Goal: Complete application form

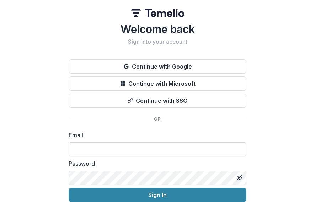
click at [139, 153] on input at bounding box center [158, 149] width 178 height 14
paste input "**********"
type input "**********"
click at [69, 188] on button "Sign In" at bounding box center [158, 195] width 178 height 14
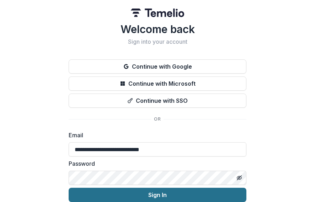
click at [146, 196] on button "Sign In" at bounding box center [158, 195] width 178 height 14
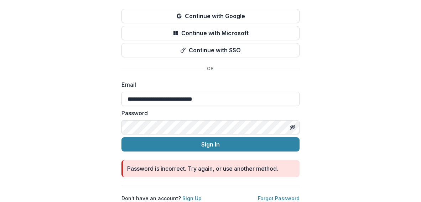
scroll to position [56, 0]
click at [289, 125] on icon "Toggle password visibility" at bounding box center [292, 128] width 6 height 6
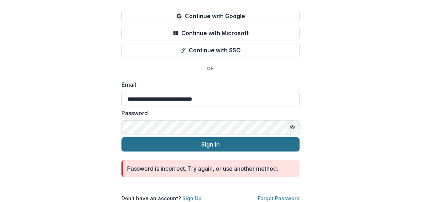
click at [145, 137] on button "Sign In" at bounding box center [210, 144] width 178 height 14
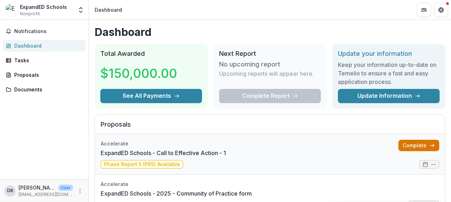
click at [406, 147] on link "Complete" at bounding box center [419, 145] width 41 height 11
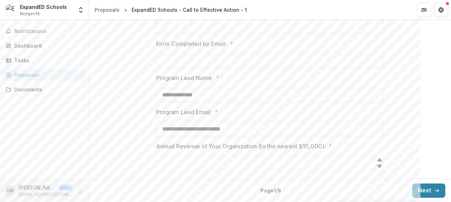
scroll to position [490, 0]
click at [420, 192] on button "Next" at bounding box center [429, 191] width 33 height 14
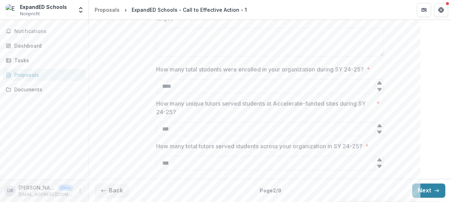
scroll to position [505, 0]
click at [420, 190] on button "Next" at bounding box center [429, 191] width 33 height 14
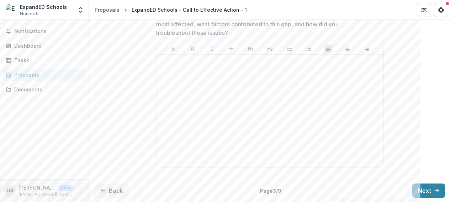
scroll to position [575, 0]
click at [414, 186] on button "Next" at bounding box center [429, 191] width 33 height 14
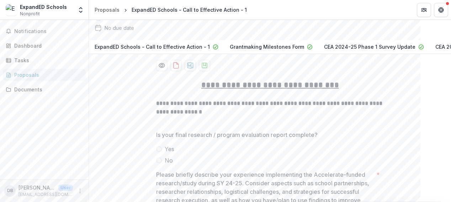
scroll to position [90, 0]
